Goal: Task Accomplishment & Management: Manage account settings

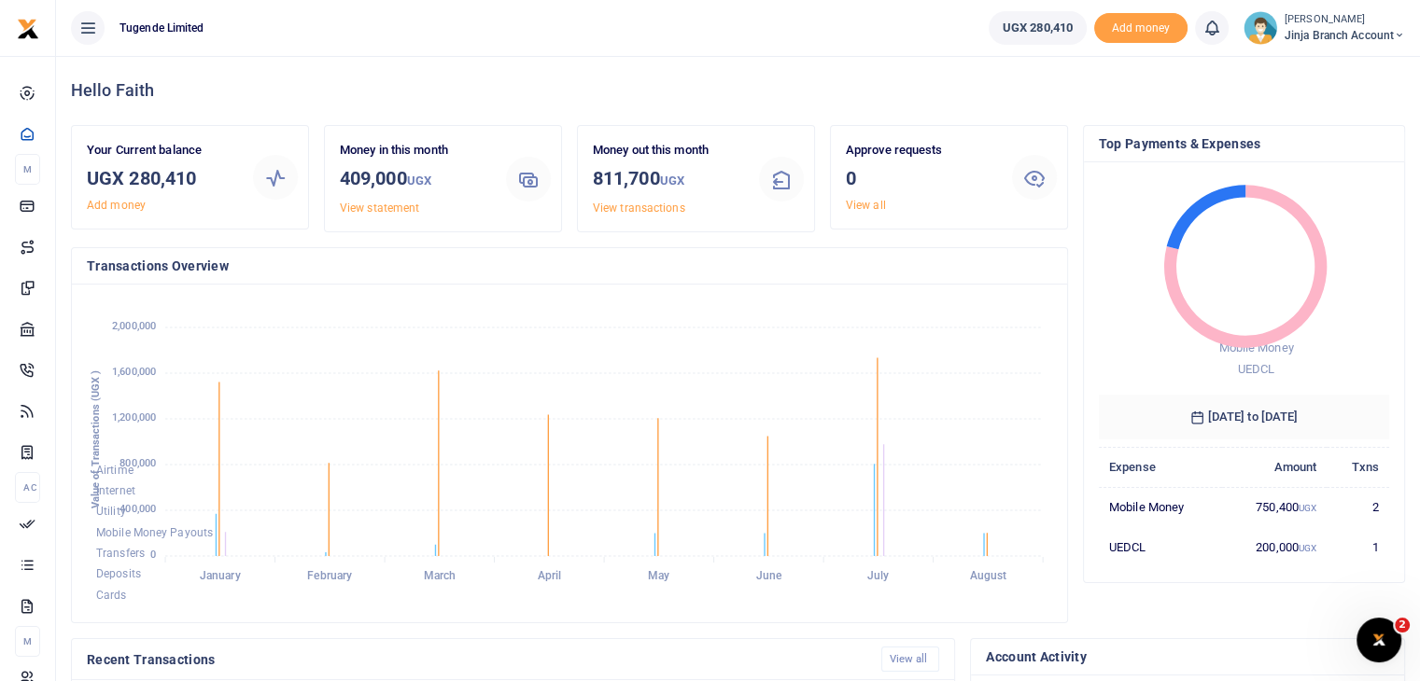
click at [1258, 26] on img at bounding box center [1260, 28] width 34 height 34
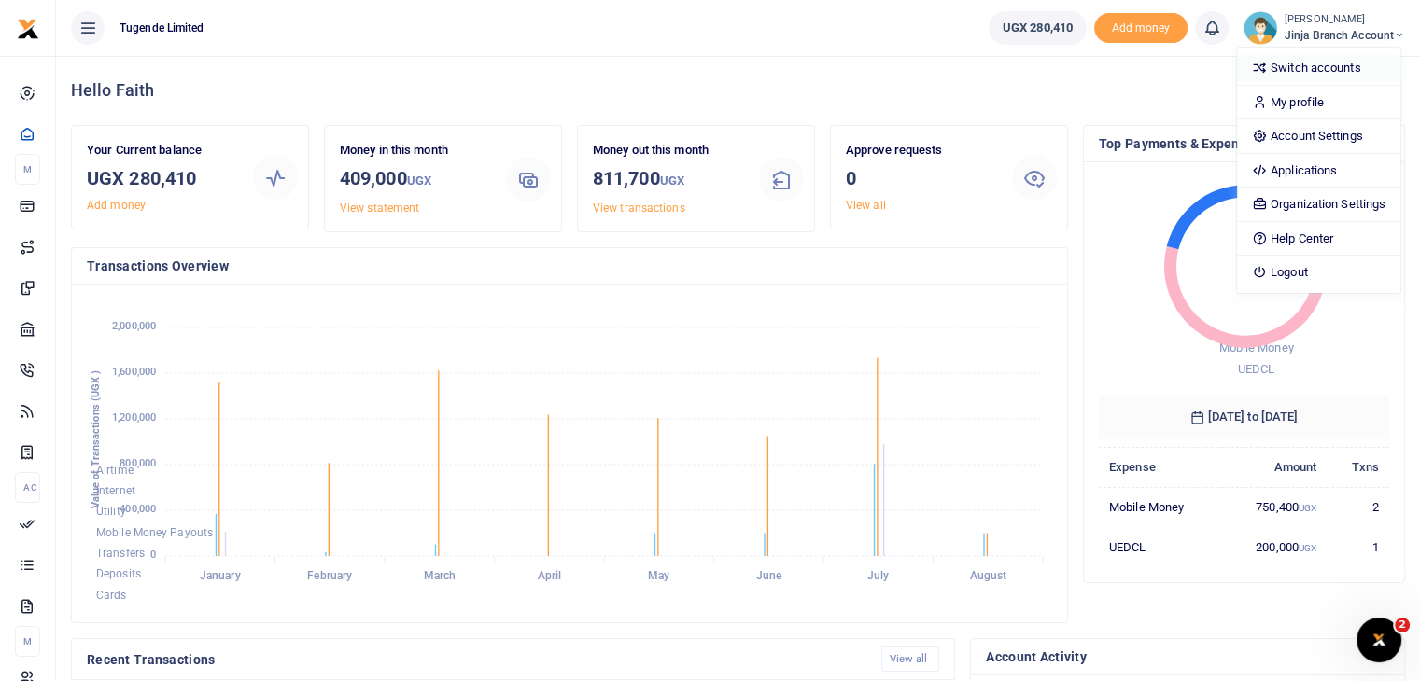
click at [1296, 64] on link "Switch accounts" at bounding box center [1318, 68] width 163 height 26
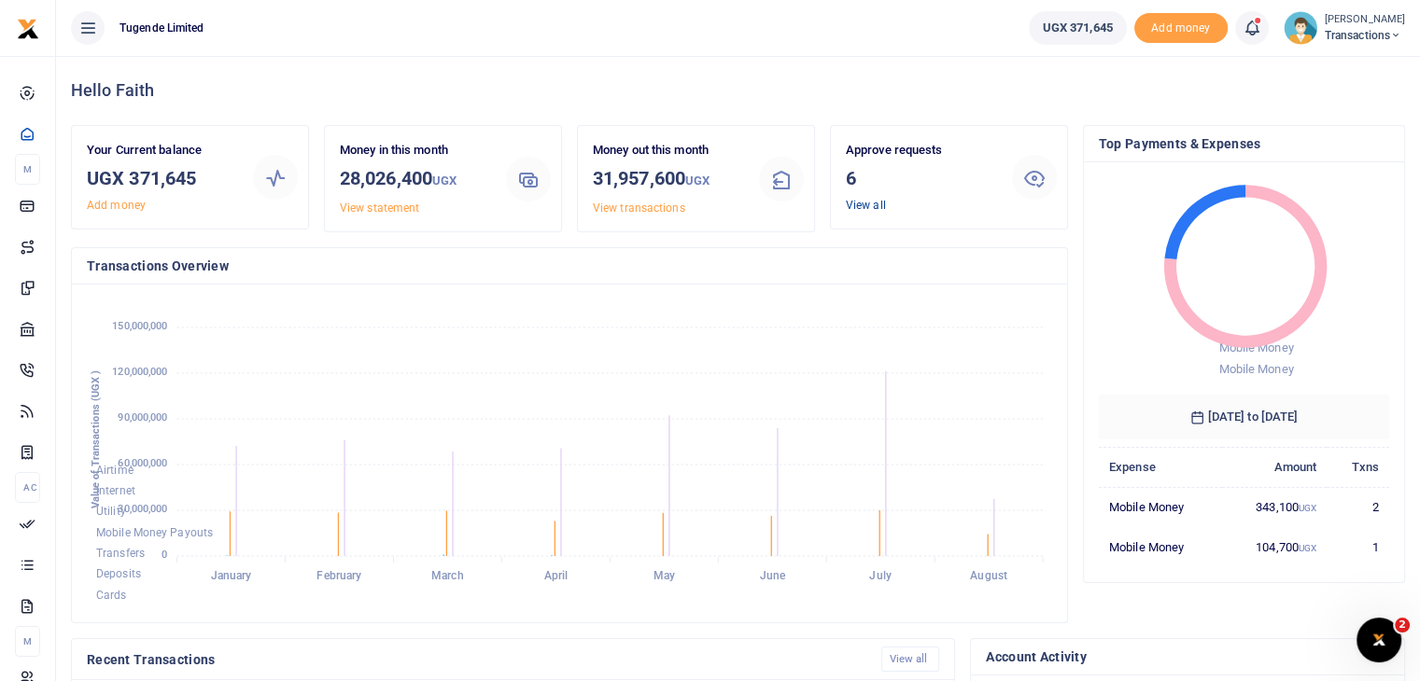
click at [867, 205] on link "View all" at bounding box center [866, 205] width 40 height 13
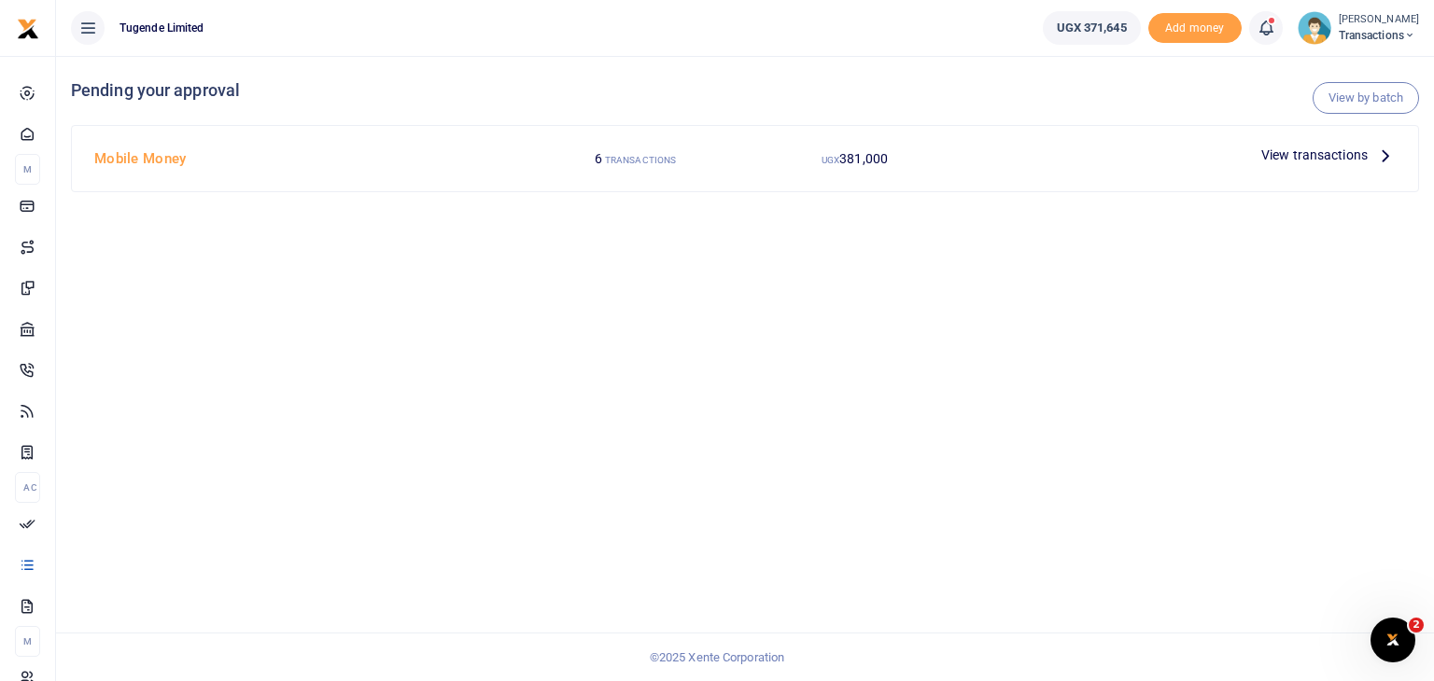
click at [1339, 155] on span "View transactions" at bounding box center [1314, 155] width 106 height 21
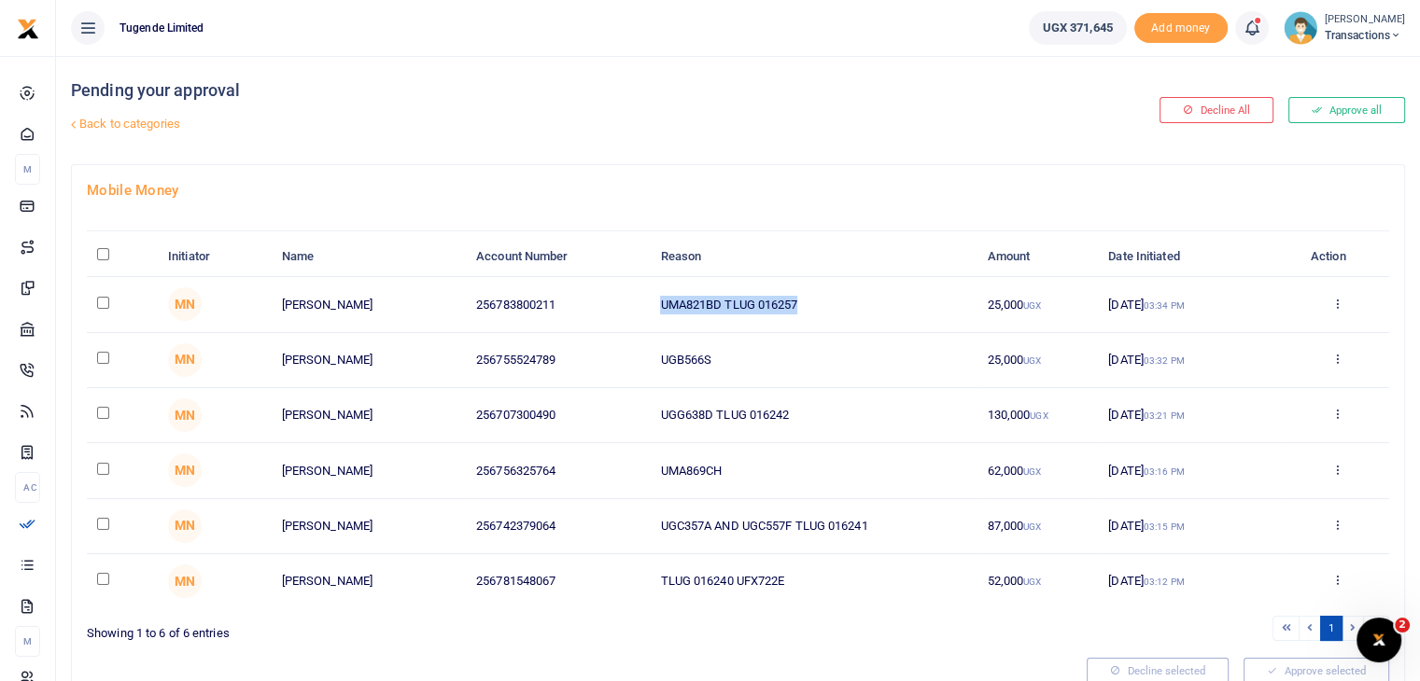
drag, startPoint x: 662, startPoint y: 301, endPoint x: 844, endPoint y: 311, distance: 182.3
click at [844, 311] on td "UMA821BD TLUG 016257" at bounding box center [813, 304] width 327 height 55
copy td "UMA821BD TLUG 016257"
click at [707, 334] on td "UGB566S" at bounding box center [813, 360] width 327 height 55
drag, startPoint x: 656, startPoint y: 357, endPoint x: 743, endPoint y: 351, distance: 87.0
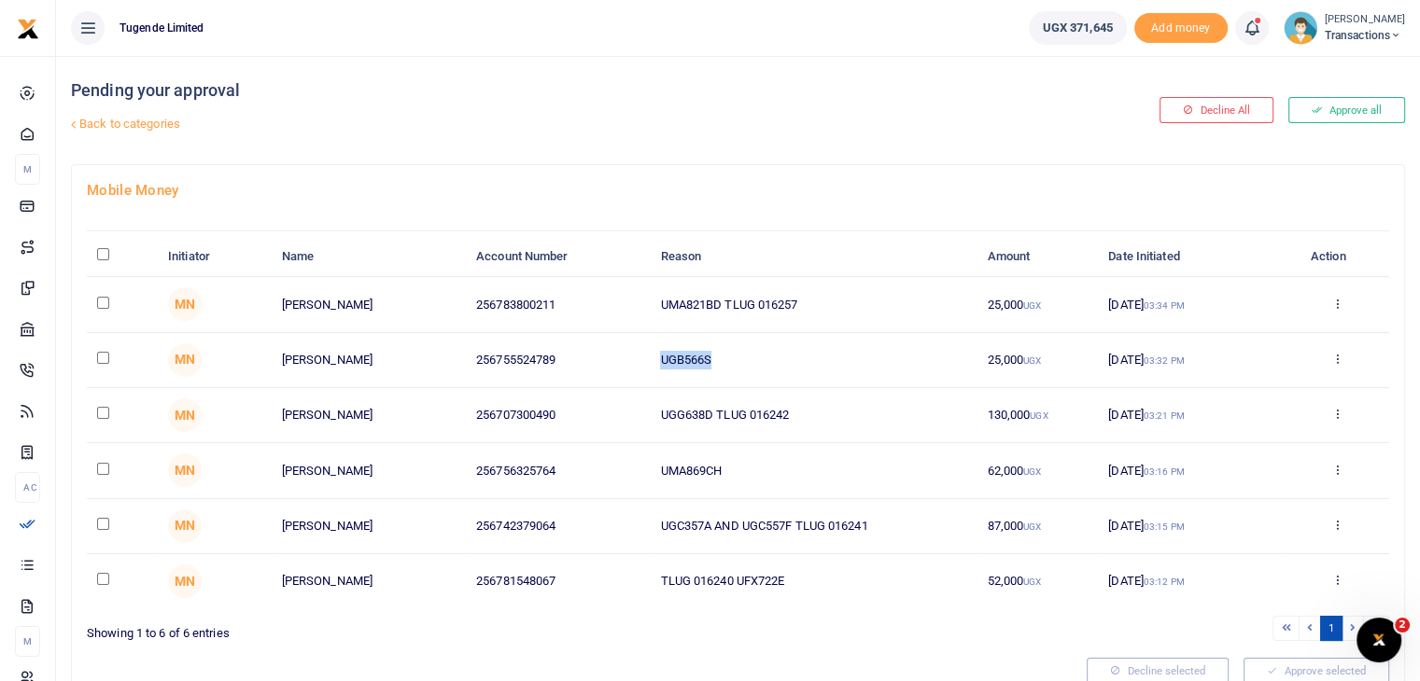
click at [743, 351] on td "UGB566S" at bounding box center [813, 360] width 327 height 55
copy td "UGB566S"
click at [101, 357] on input "checkbox" at bounding box center [103, 358] width 12 height 12
checkbox input "true"
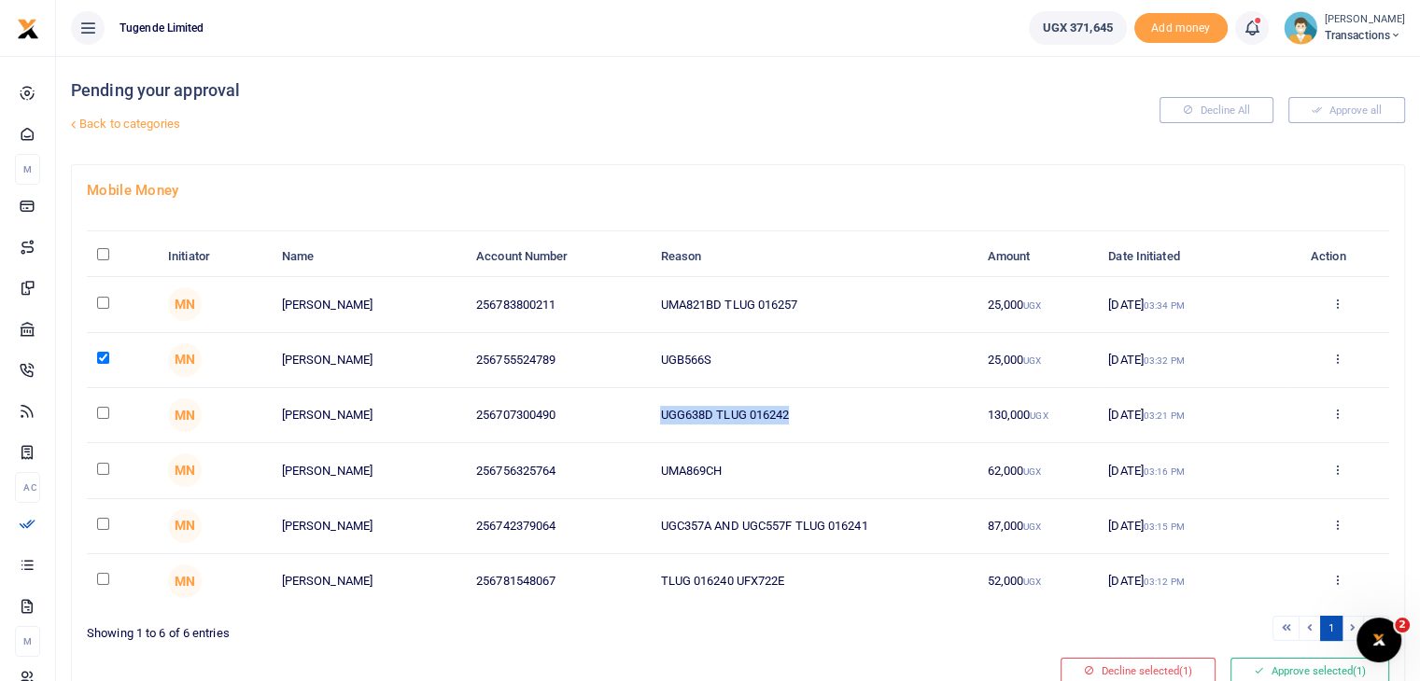
drag, startPoint x: 657, startPoint y: 411, endPoint x: 815, endPoint y: 397, distance: 158.4
click at [815, 397] on td "UGG638D TLUG 016242" at bounding box center [813, 415] width 327 height 55
copy td "UGG638D TLUG 016242"
click at [105, 412] on input "checkbox" at bounding box center [103, 413] width 12 height 12
checkbox input "true"
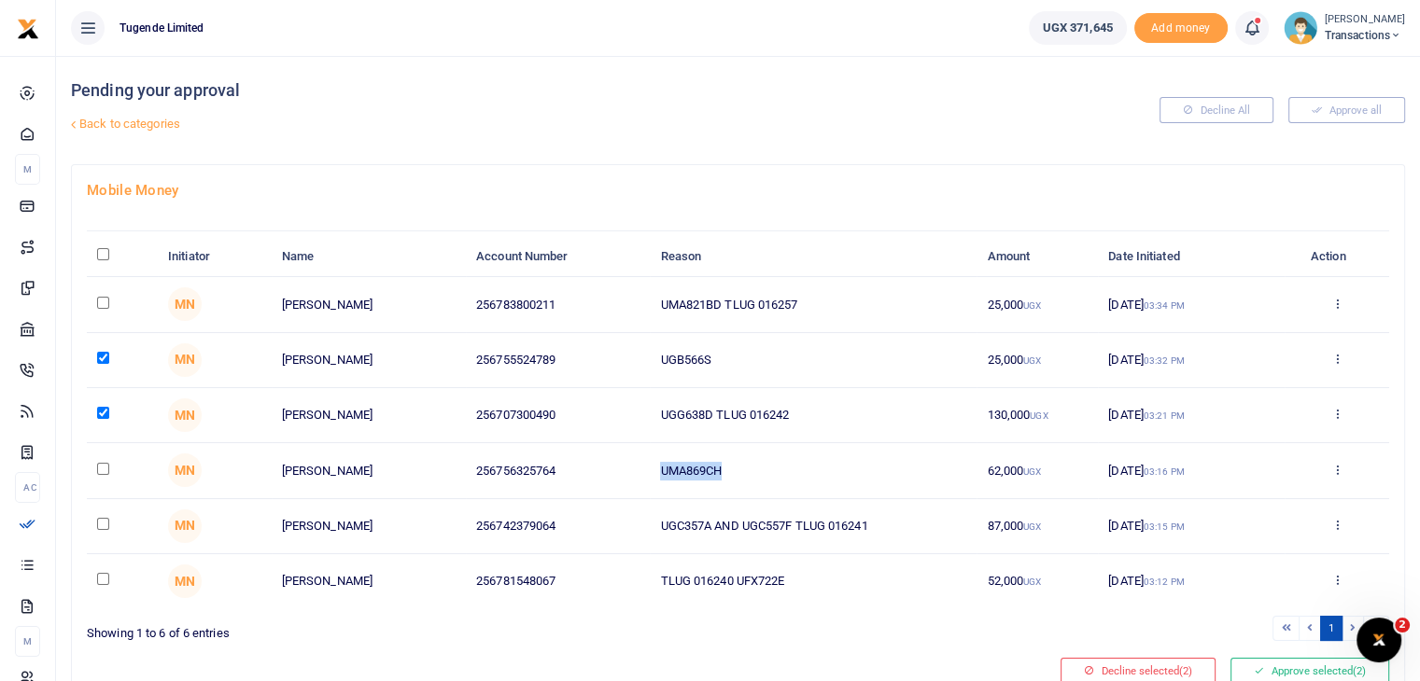
drag, startPoint x: 648, startPoint y: 468, endPoint x: 786, endPoint y: 472, distance: 138.2
click at [786, 472] on tr "MN Gilbert Tumusiime 256756325764 UMA869CH 62,000 UGX 19 Aug 2025 03:16 PM Appr…" at bounding box center [738, 470] width 1302 height 55
copy tr "UMA869CH"
click at [105, 464] on input "checkbox" at bounding box center [103, 469] width 12 height 12
checkbox input "true"
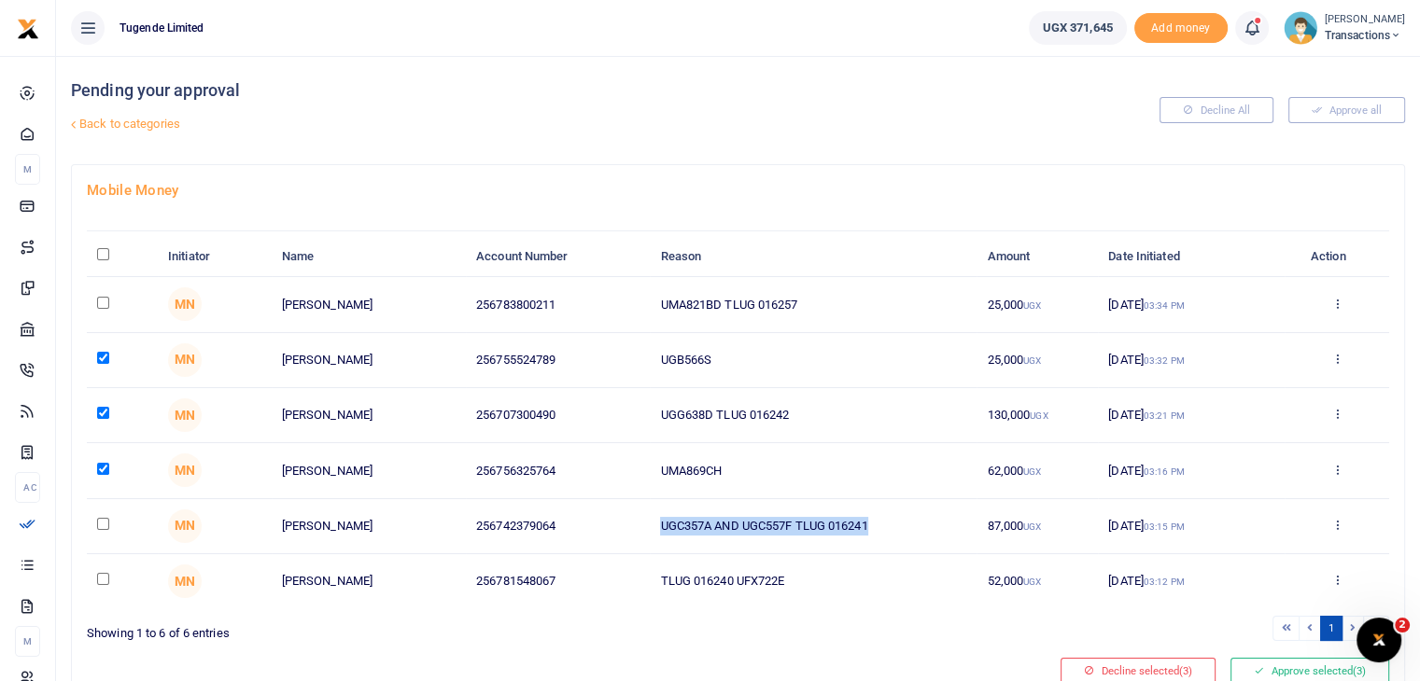
drag, startPoint x: 661, startPoint y: 524, endPoint x: 967, endPoint y: 525, distance: 306.2
click at [967, 525] on td "UGC357A AND UGC557F TLUG 016241" at bounding box center [813, 526] width 327 height 55
copy td "UGC357A AND UGC557F TLUG 016241"
click at [105, 524] on input "checkbox" at bounding box center [103, 524] width 12 height 12
checkbox input "true"
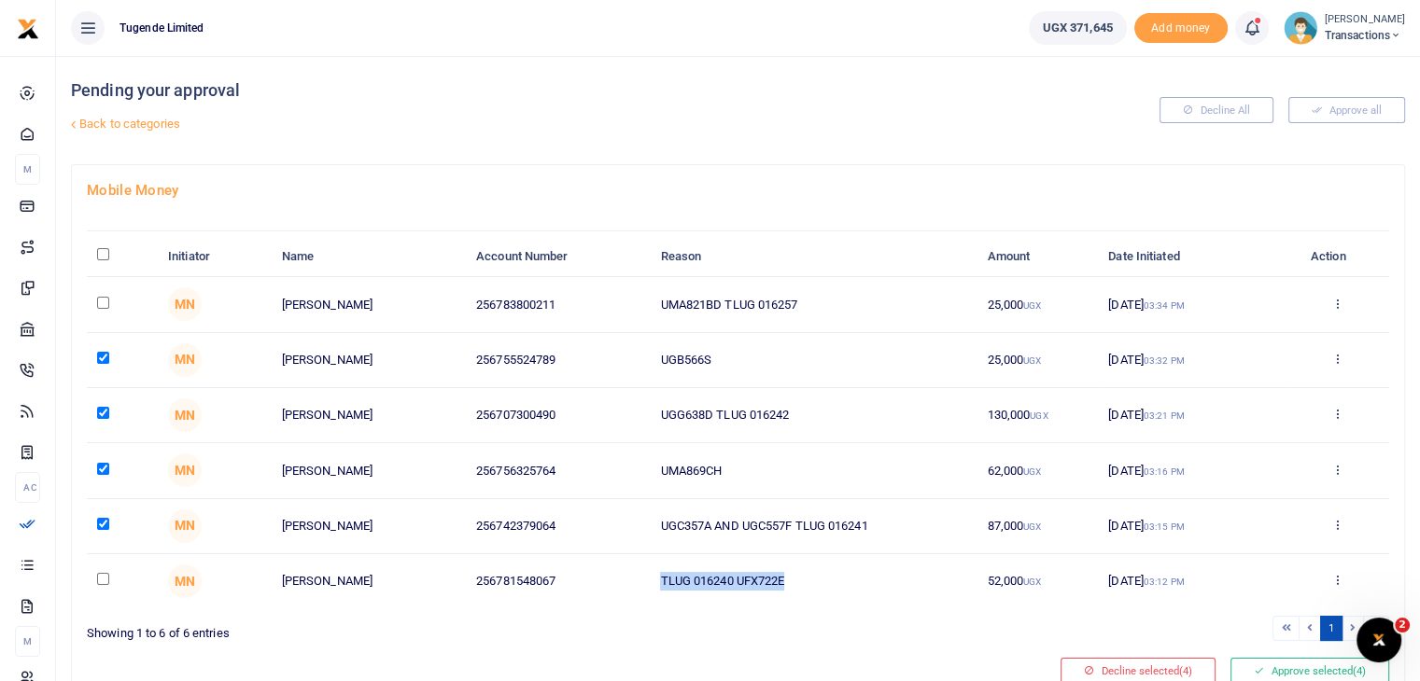
drag, startPoint x: 656, startPoint y: 575, endPoint x: 833, endPoint y: 577, distance: 176.4
click at [833, 577] on td "TLUG 016240 UFX722E" at bounding box center [813, 581] width 327 height 54
copy td "TLUG 016240 UFX722E"
click at [105, 579] on input "checkbox" at bounding box center [103, 579] width 12 height 12
checkbox input "true"
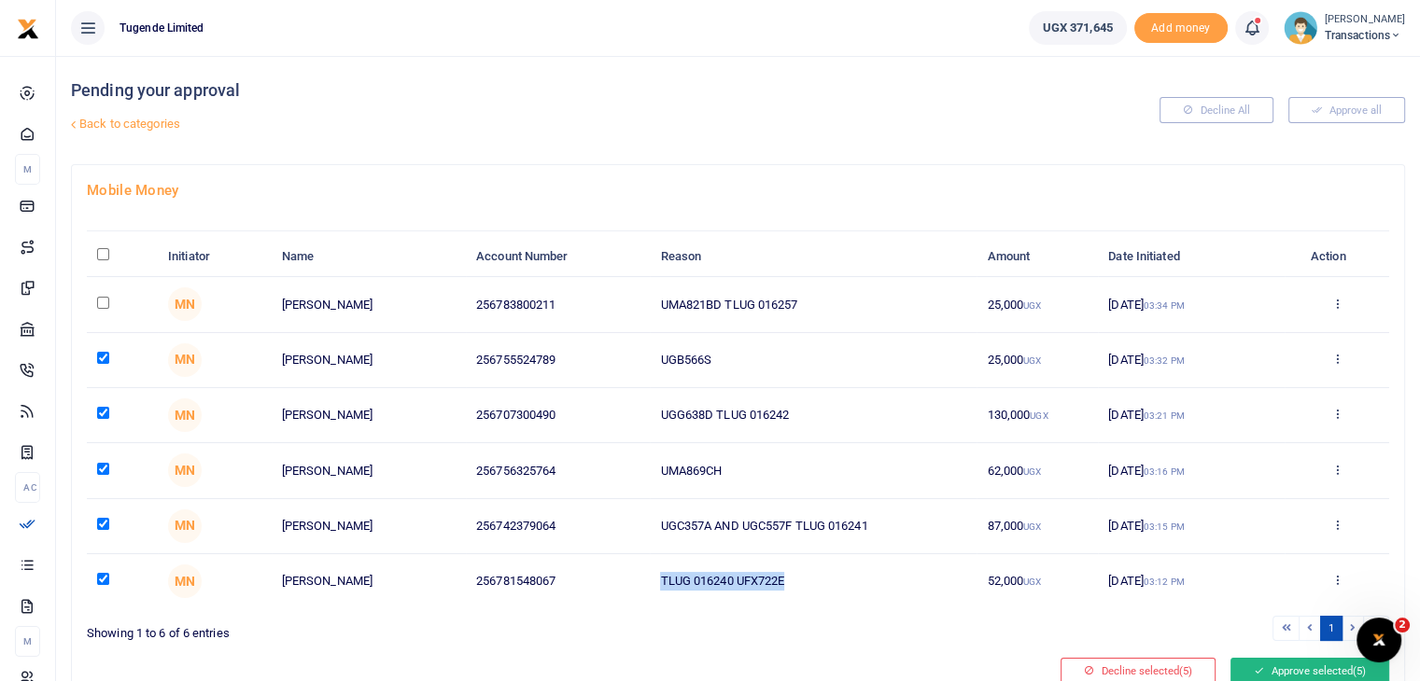
click at [1273, 666] on button "Approve selected (5)" at bounding box center [1309, 671] width 159 height 26
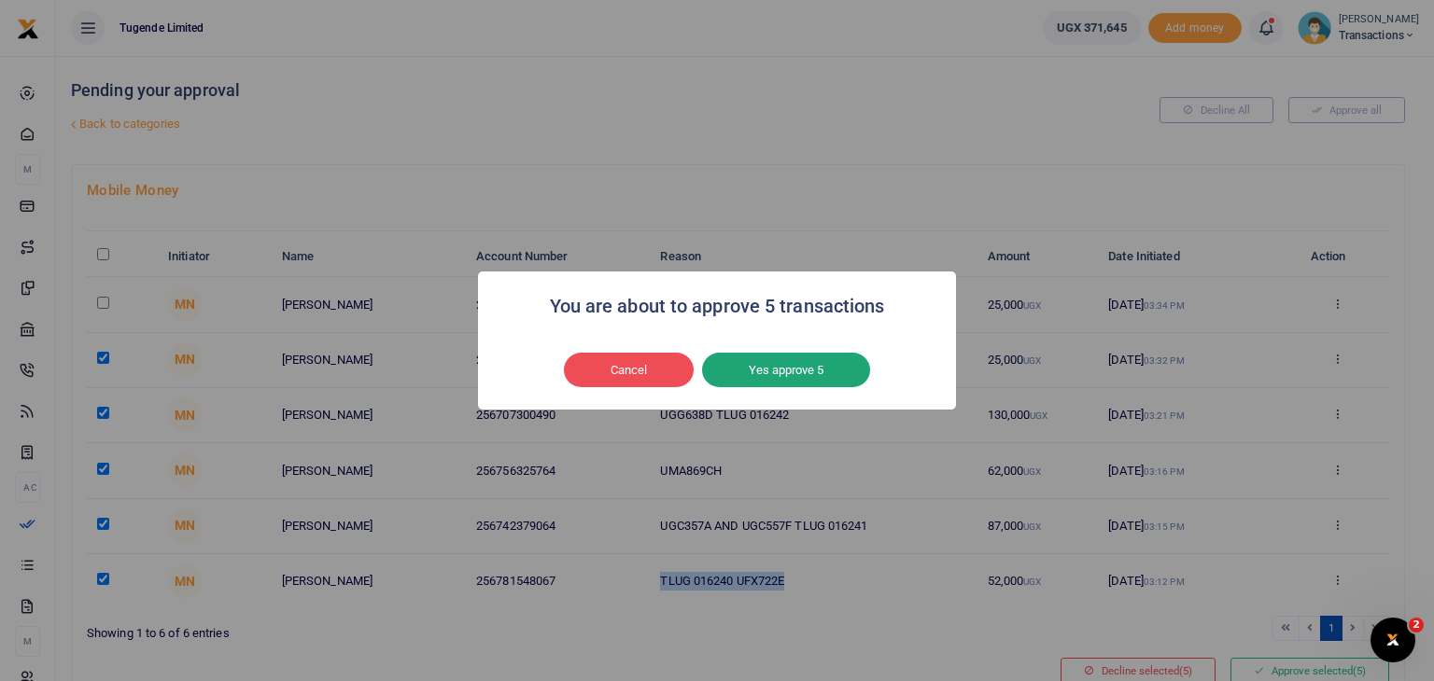
click at [777, 359] on button "Yes approve 5" at bounding box center [786, 370] width 168 height 35
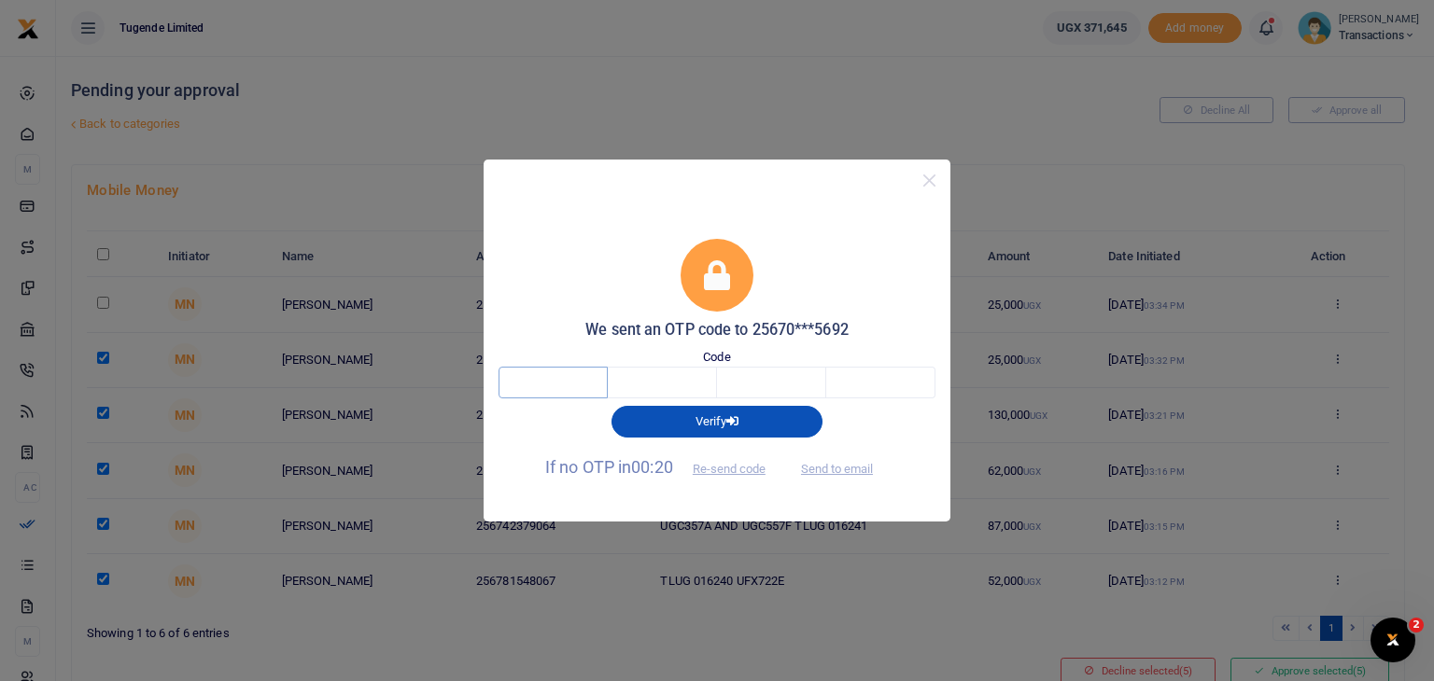
click at [547, 378] on input "text" at bounding box center [552, 383] width 109 height 32
type input "6"
type input "8"
type input "9"
type input "0"
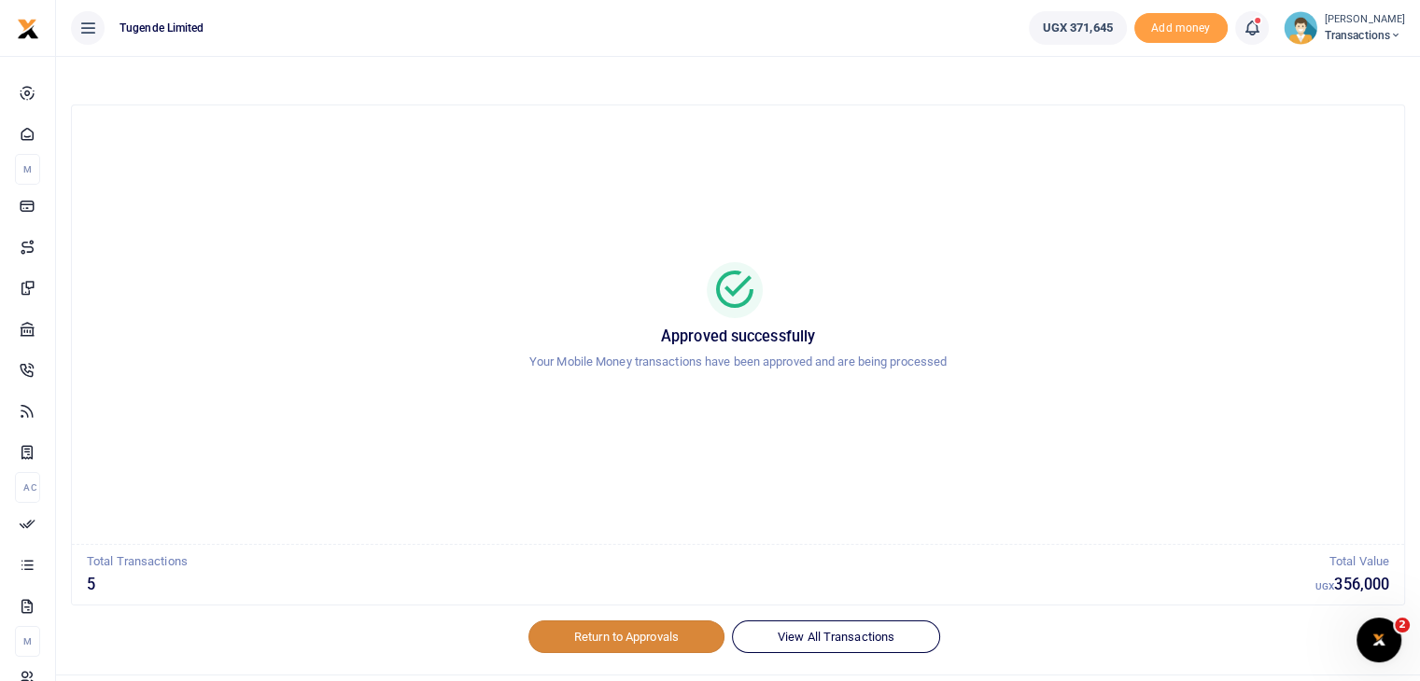
click at [590, 640] on link "Return to Approvals" at bounding box center [626, 637] width 196 height 32
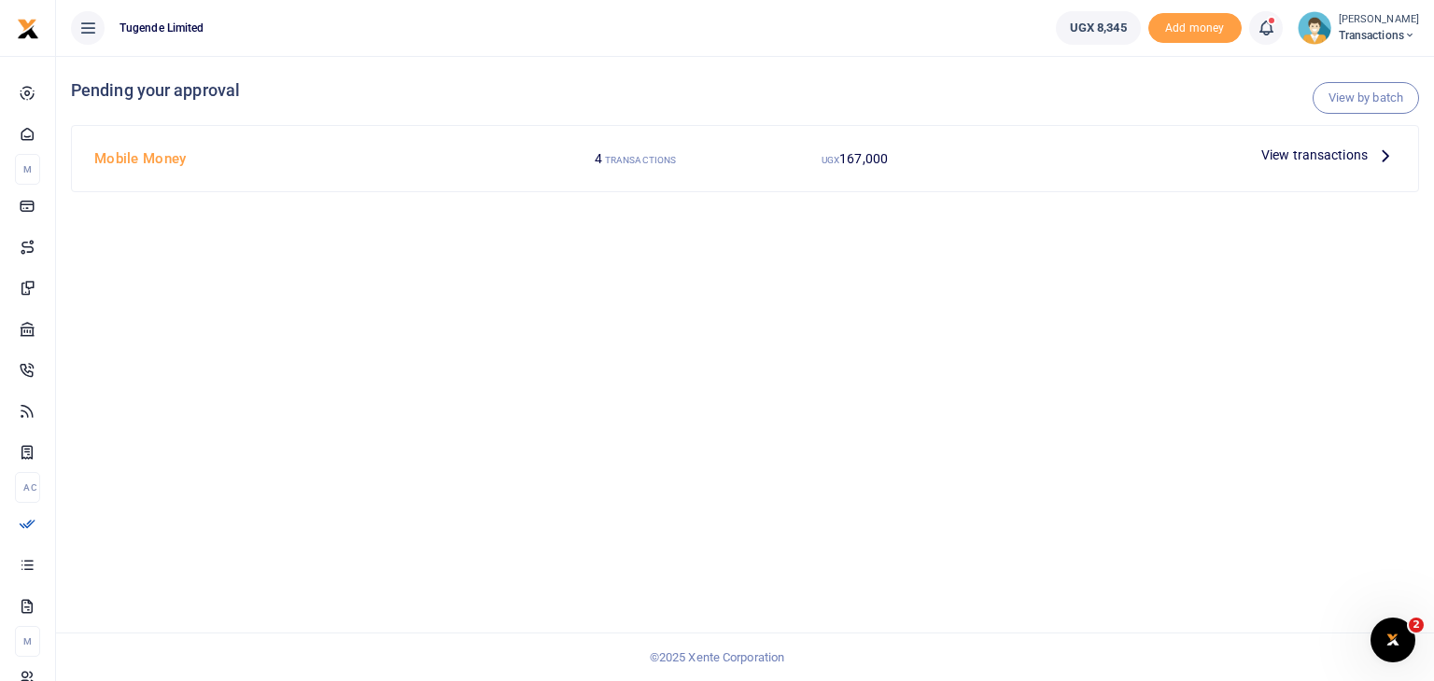
click at [1311, 35] on img at bounding box center [1314, 28] width 34 height 34
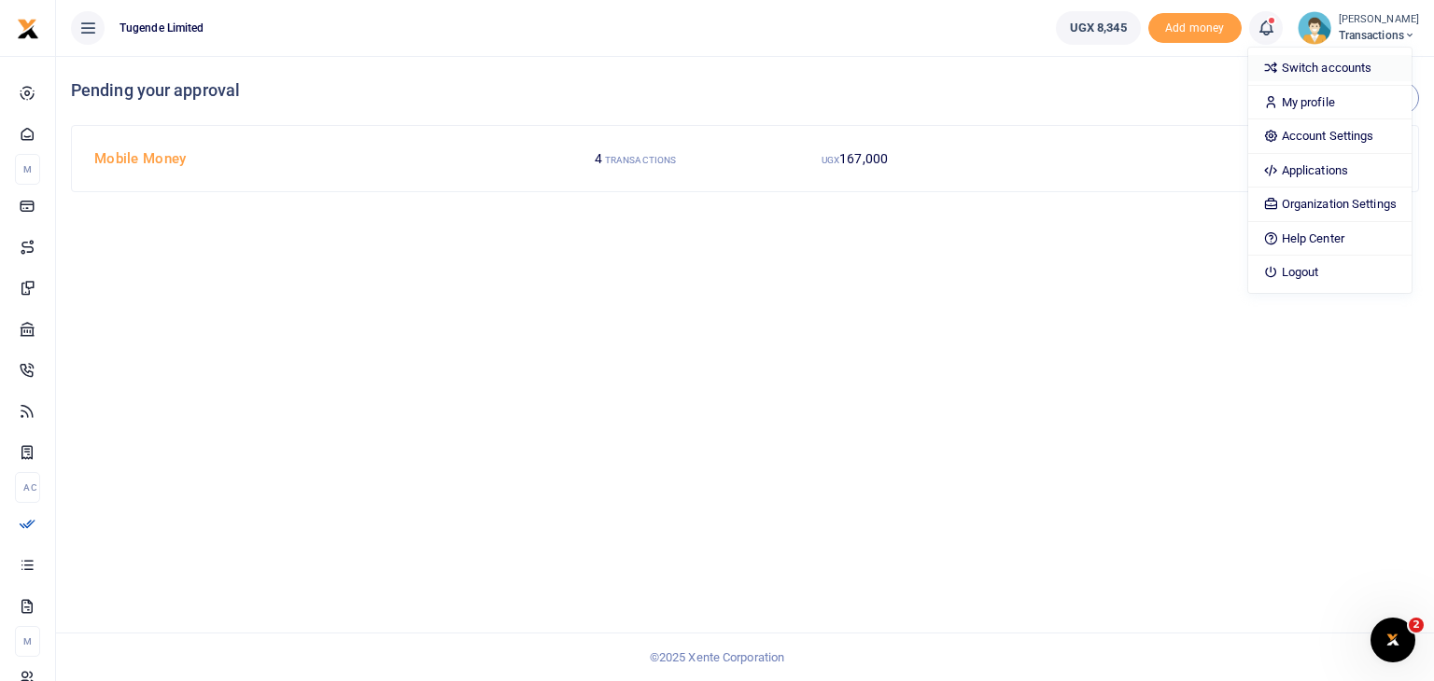
click at [1307, 72] on link "Switch accounts" at bounding box center [1329, 68] width 163 height 26
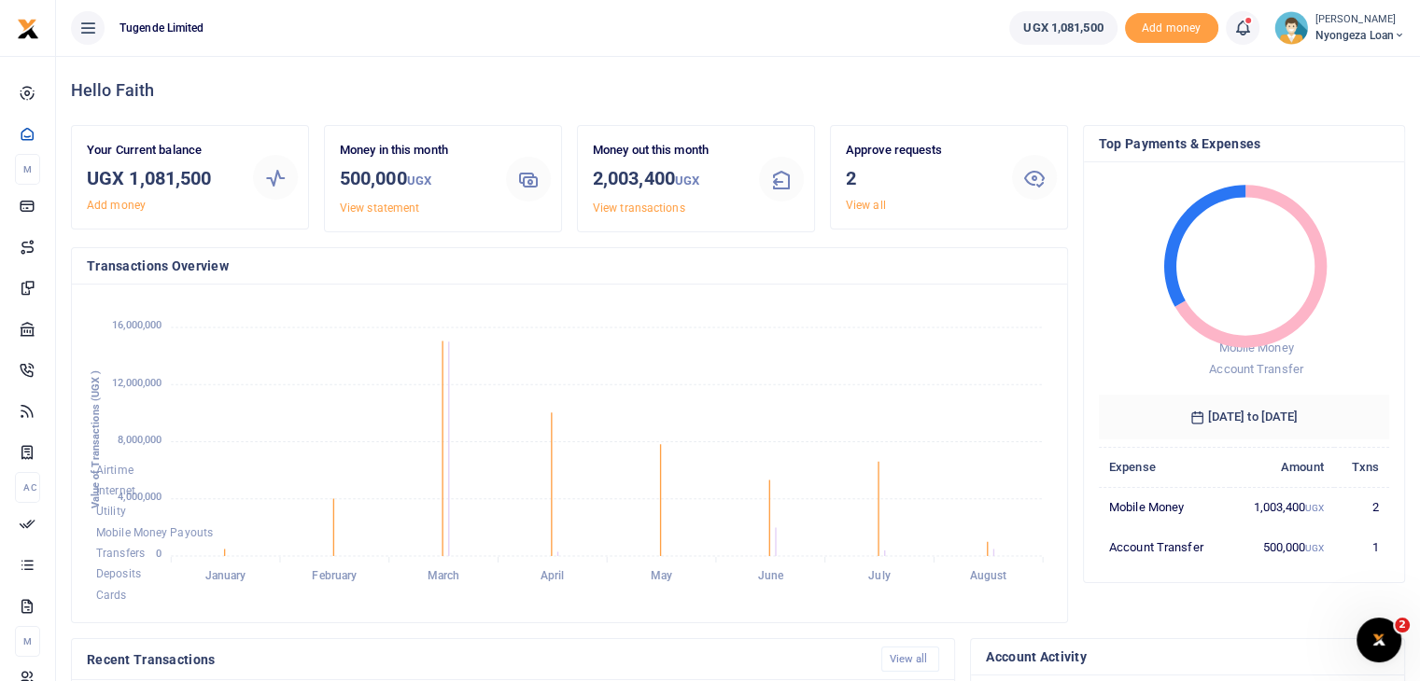
click at [862, 203] on link "View all" at bounding box center [866, 205] width 40 height 13
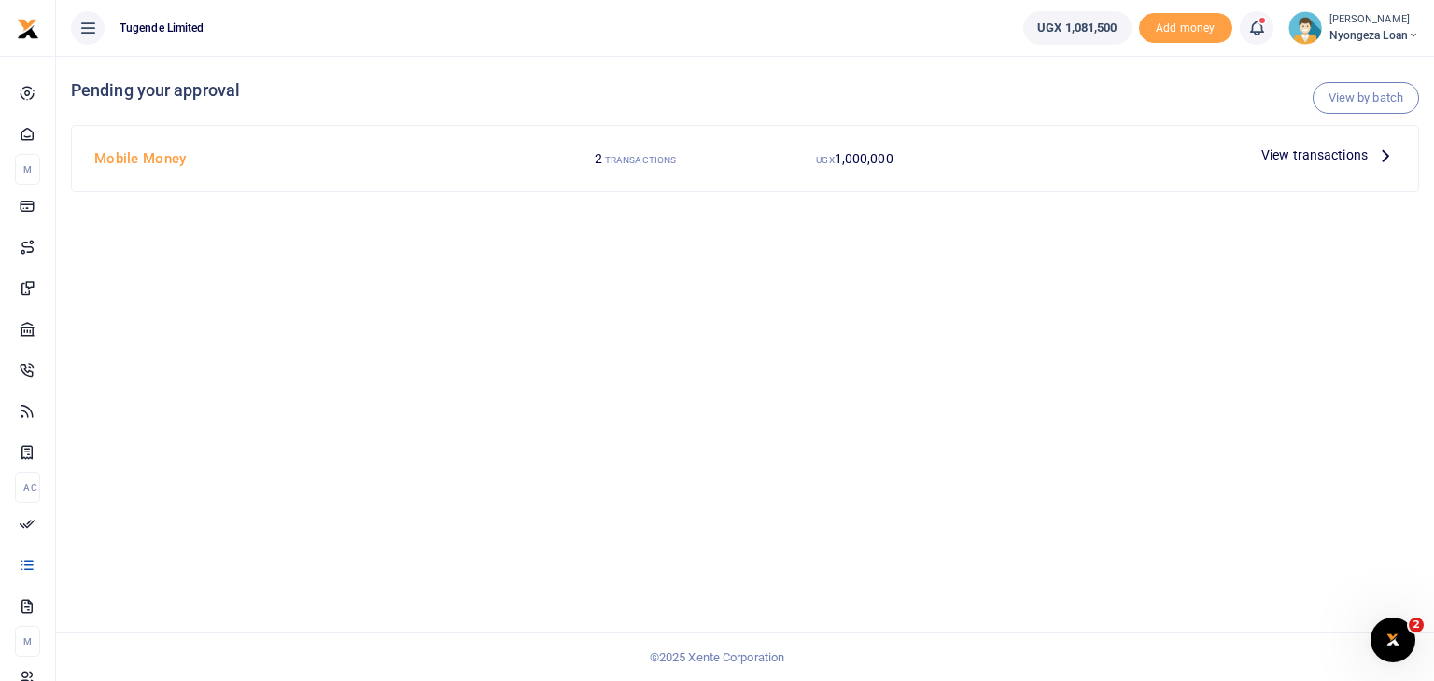
click at [1298, 158] on span "View transactions" at bounding box center [1314, 155] width 106 height 21
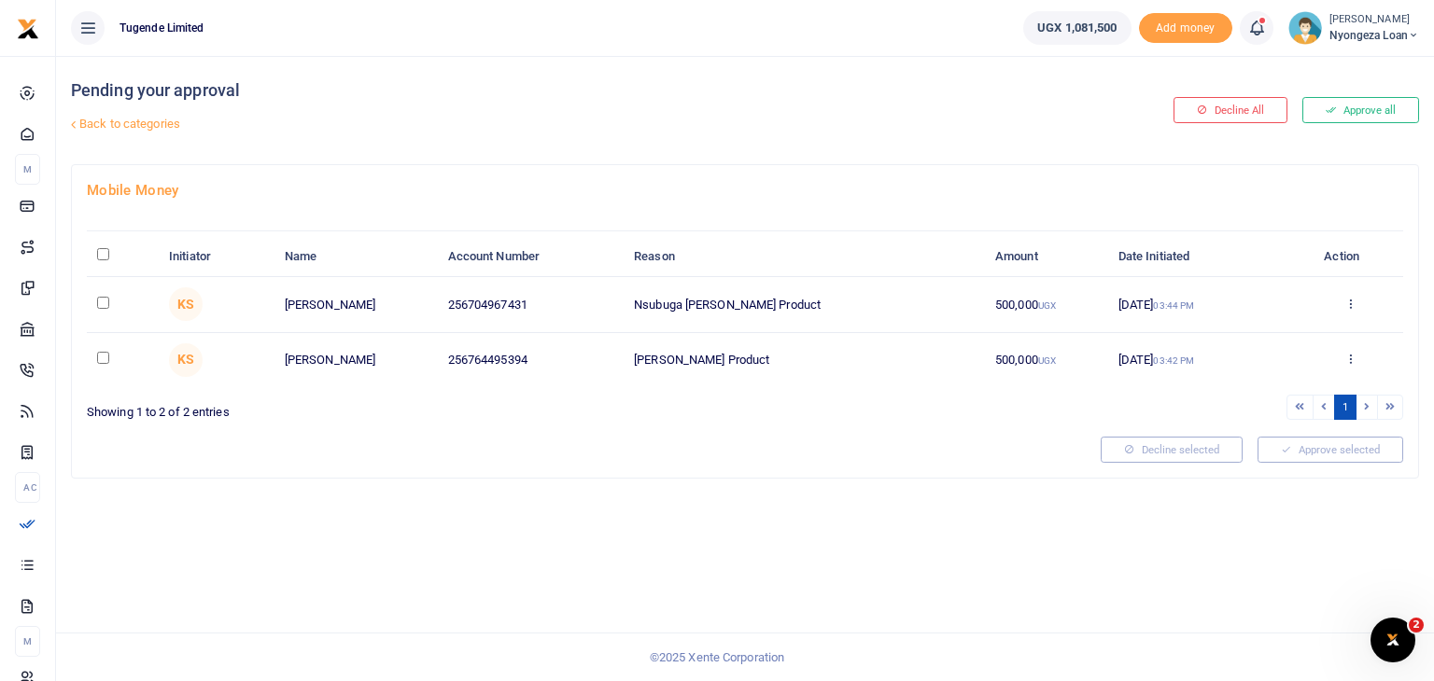
click at [104, 252] on input "\a \a : activate to sort column descending" at bounding box center [103, 254] width 12 height 12
checkbox input "true"
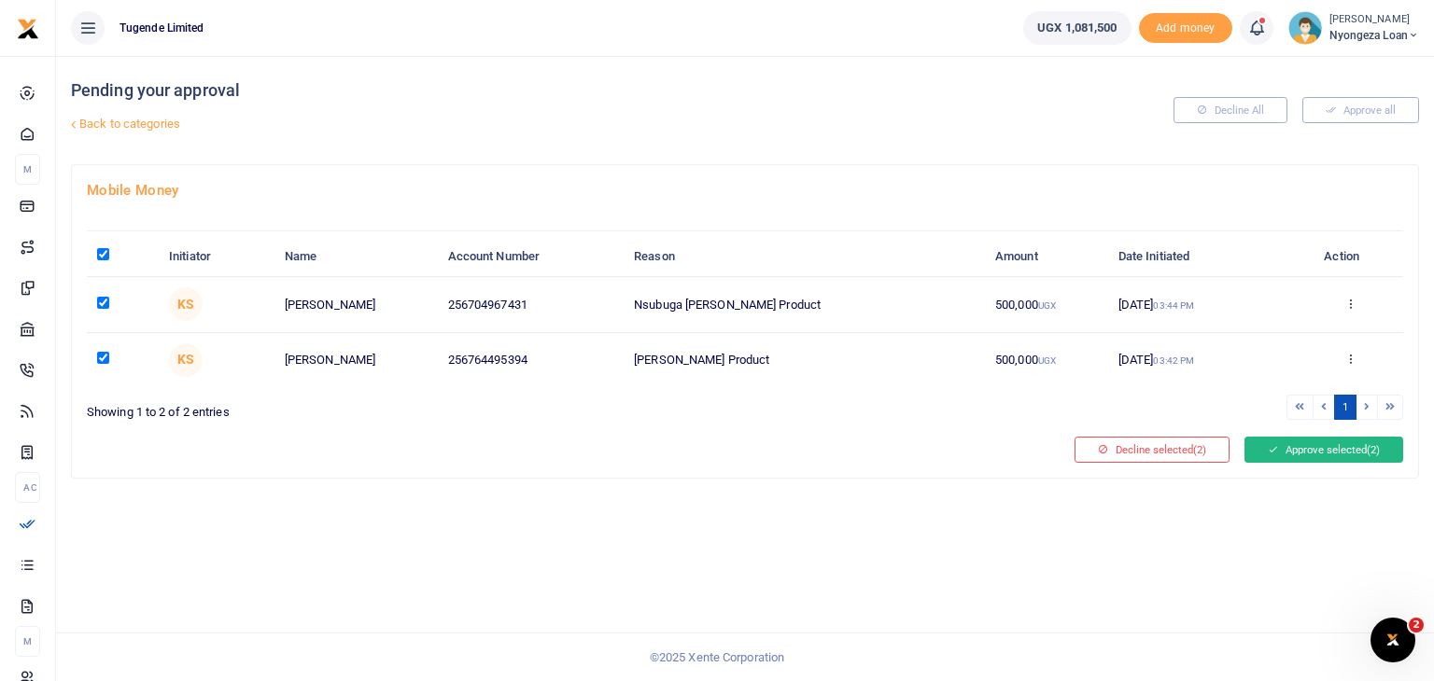
click at [1330, 448] on button "Approve selected (2)" at bounding box center [1323, 450] width 159 height 26
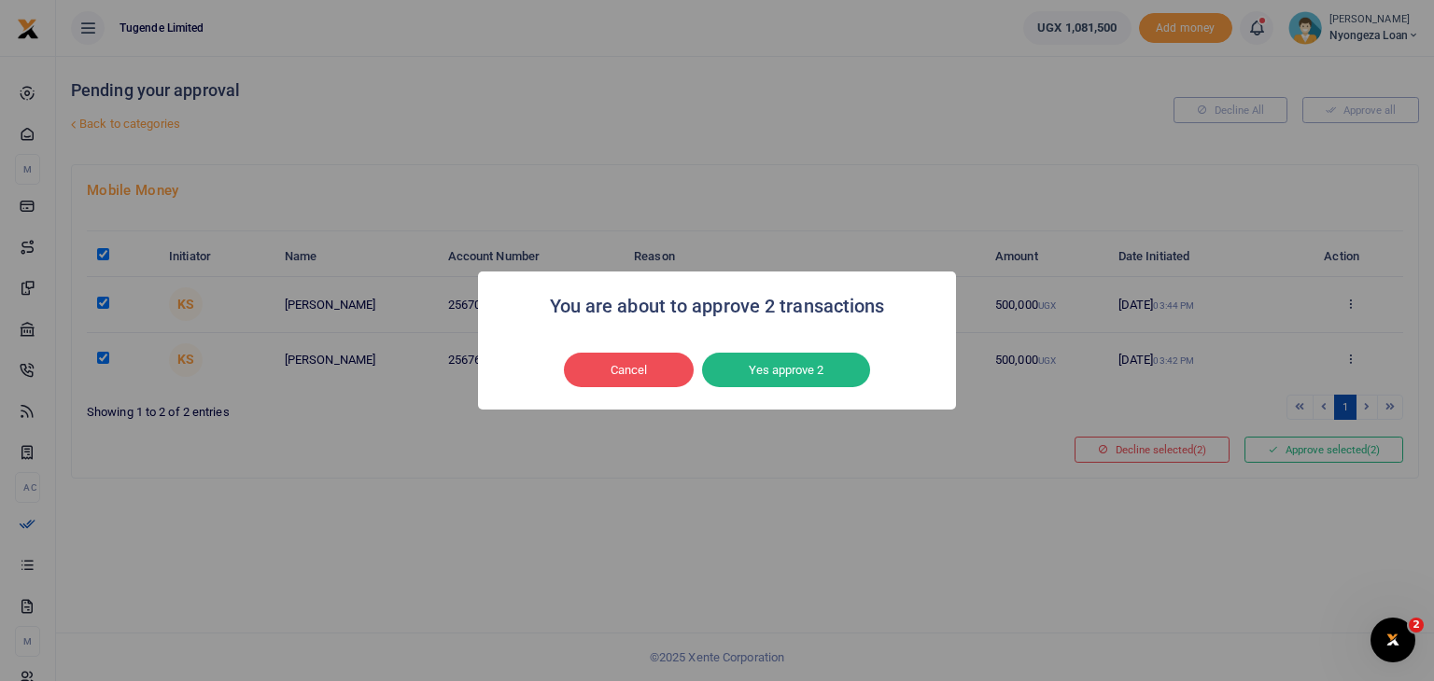
click at [788, 389] on div "Cancel No Yes approve 2" at bounding box center [717, 370] width 441 height 43
click at [781, 385] on button "Yes approve 2" at bounding box center [786, 370] width 168 height 35
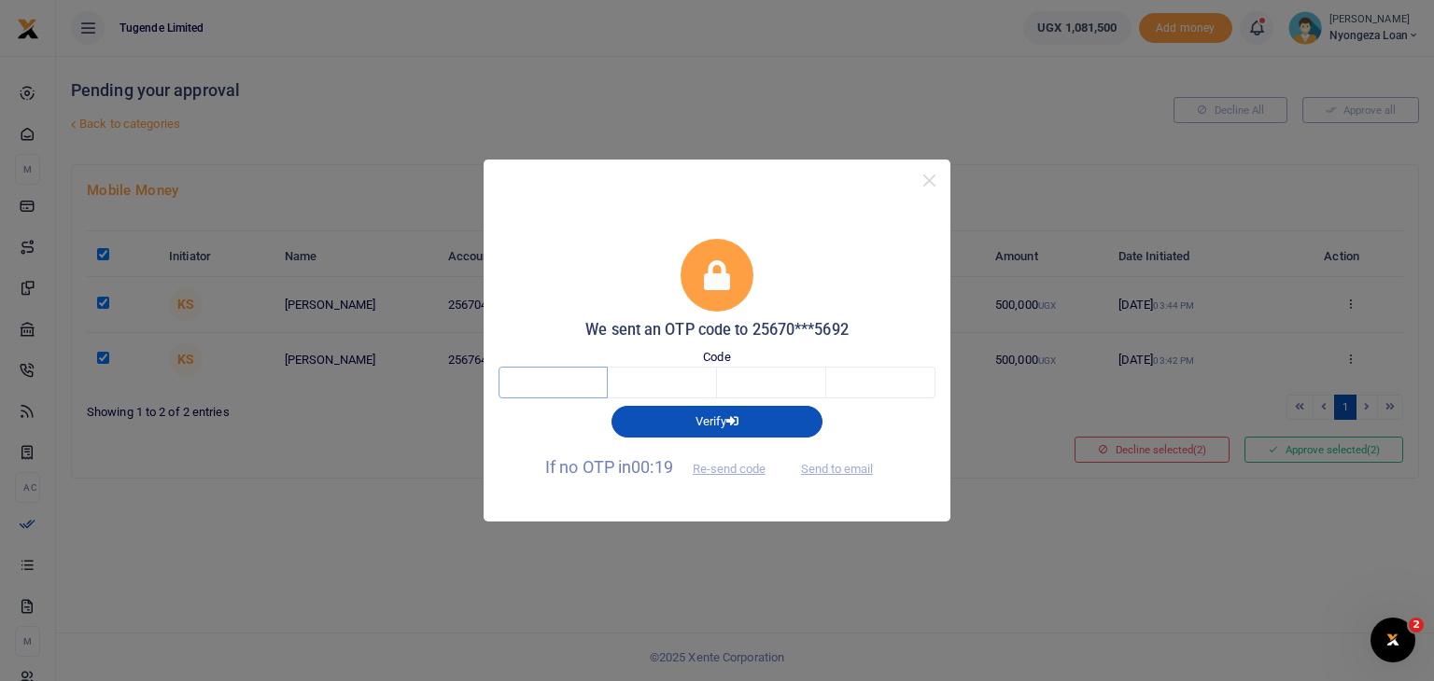
click at [578, 386] on input "text" at bounding box center [552, 383] width 109 height 32
type input "7"
type input "5"
type input "8"
